Goal: Task Accomplishment & Management: Use online tool/utility

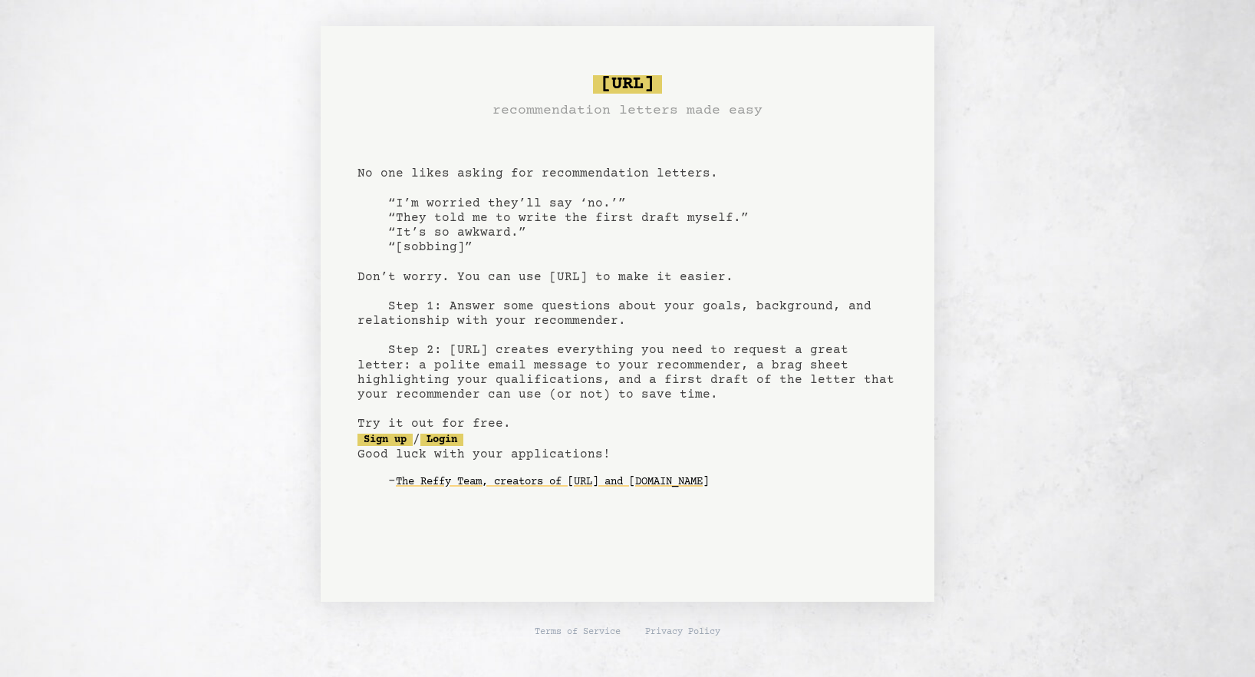
click at [805, 539] on div "[URL] recommendation letters made easy No one likes asking for recommendation l…" at bounding box center [628, 313] width 614 height 575
drag, startPoint x: 1010, startPoint y: 460, endPoint x: 948, endPoint y: 400, distance: 85.7
click at [1010, 459] on div "[URL] recommendation letters made easy No one likes asking for recommendation l…" at bounding box center [627, 313] width 1105 height 575
click at [463, 435] on link "Login" at bounding box center [441, 439] width 43 height 12
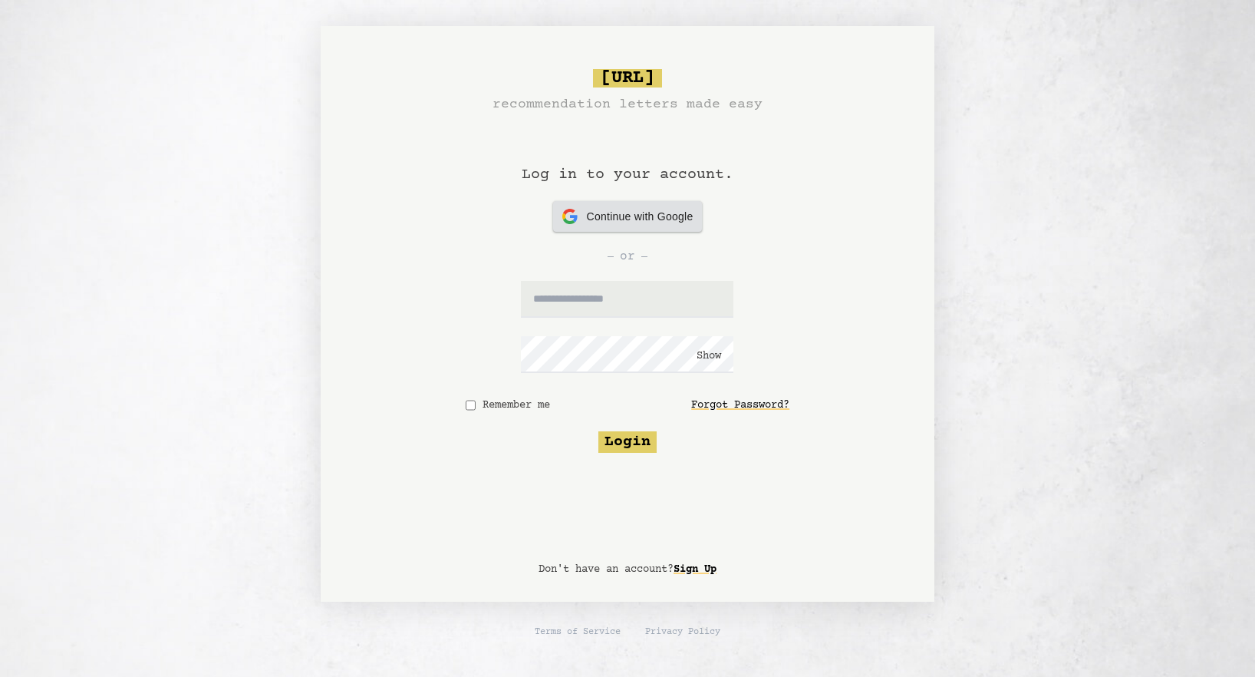
click at [629, 222] on span "Continue with Google" at bounding box center [640, 217] width 107 height 16
click at [231, 186] on div "[URL] recommendation letters made easy Log in to your account. Continue with Go…" at bounding box center [627, 313] width 1105 height 575
